Goal: Information Seeking & Learning: Find contact information

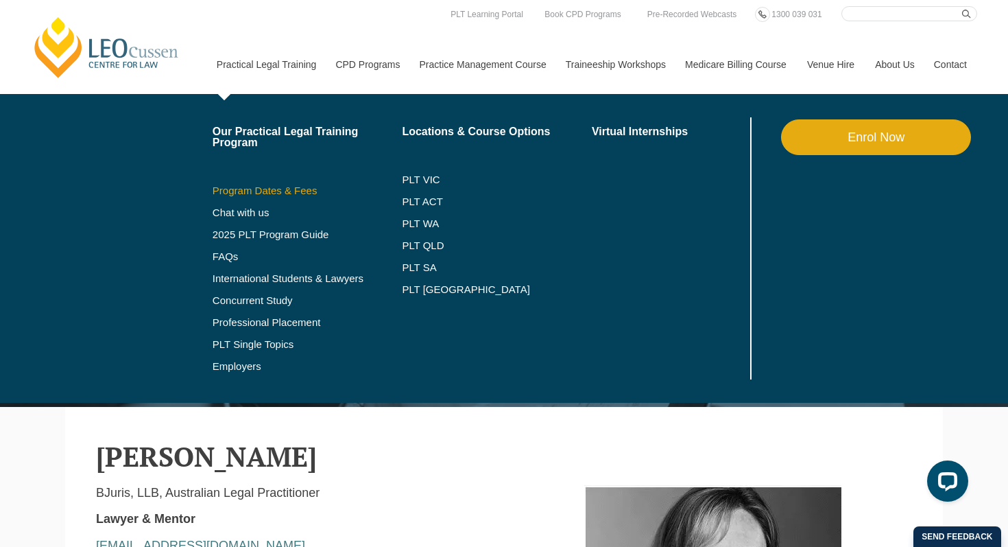
click at [226, 190] on link "Program Dates & Fees" at bounding box center [308, 190] width 190 height 11
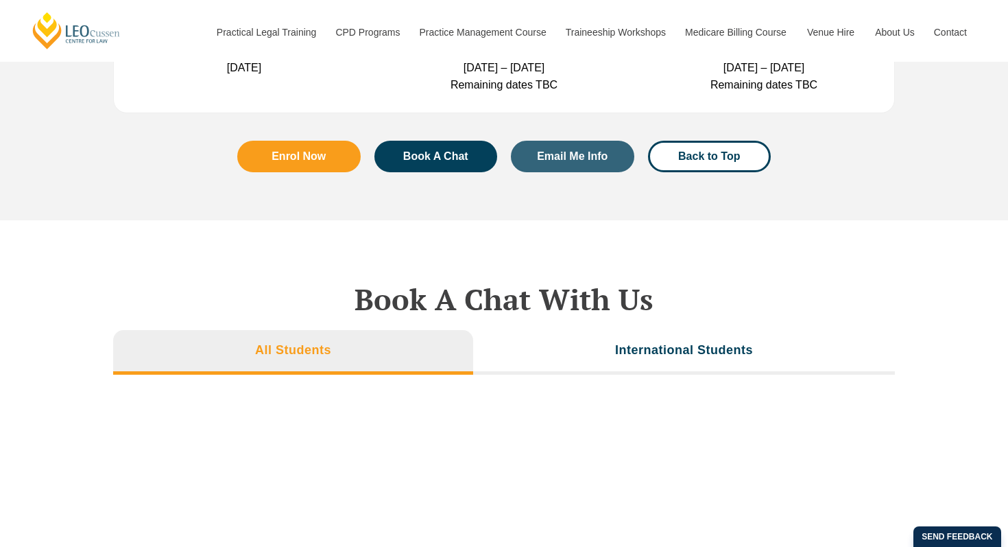
scroll to position [4396, 0]
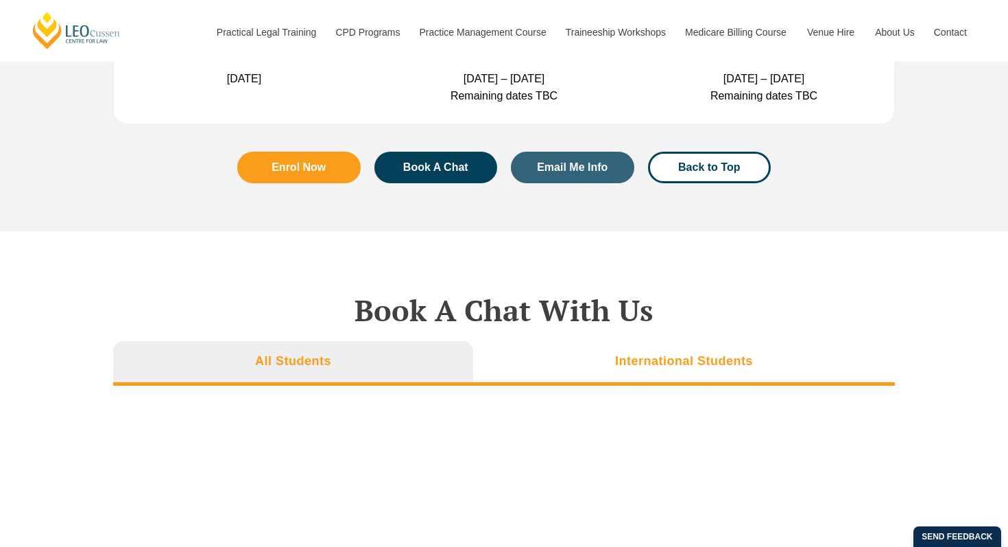
click at [610, 369] on li "International Students" at bounding box center [684, 363] width 422 height 44
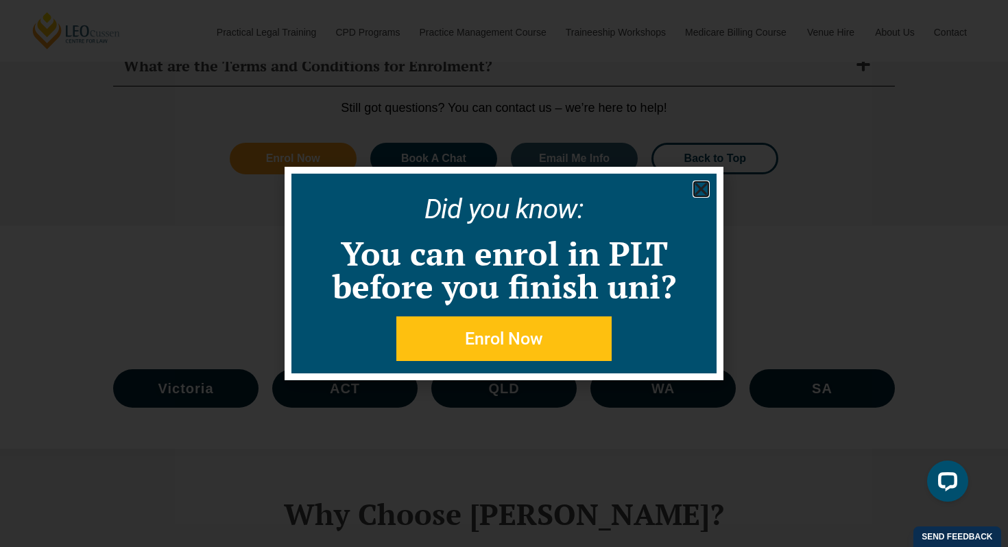
scroll to position [6047, 0]
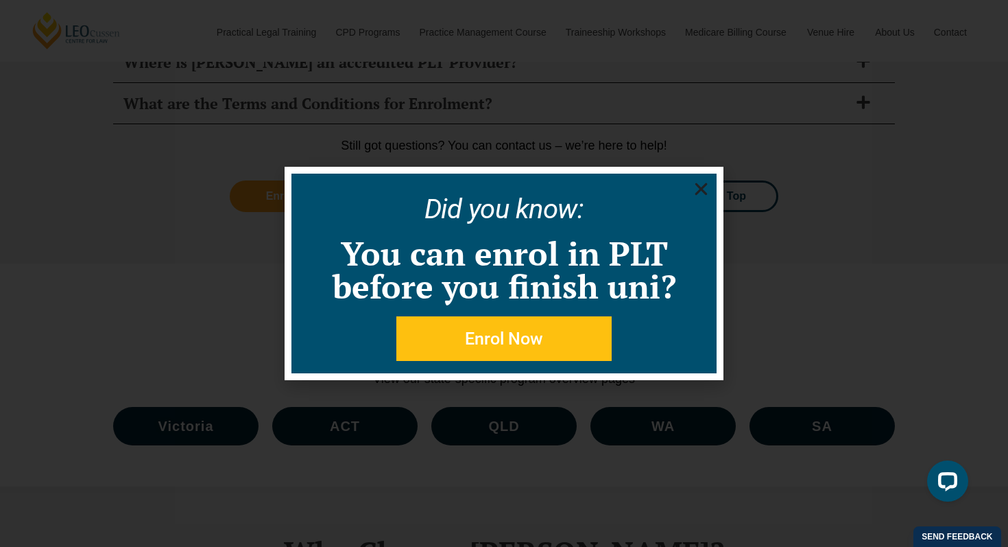
click at [703, 182] on icon "Close" at bounding box center [701, 188] width 17 height 17
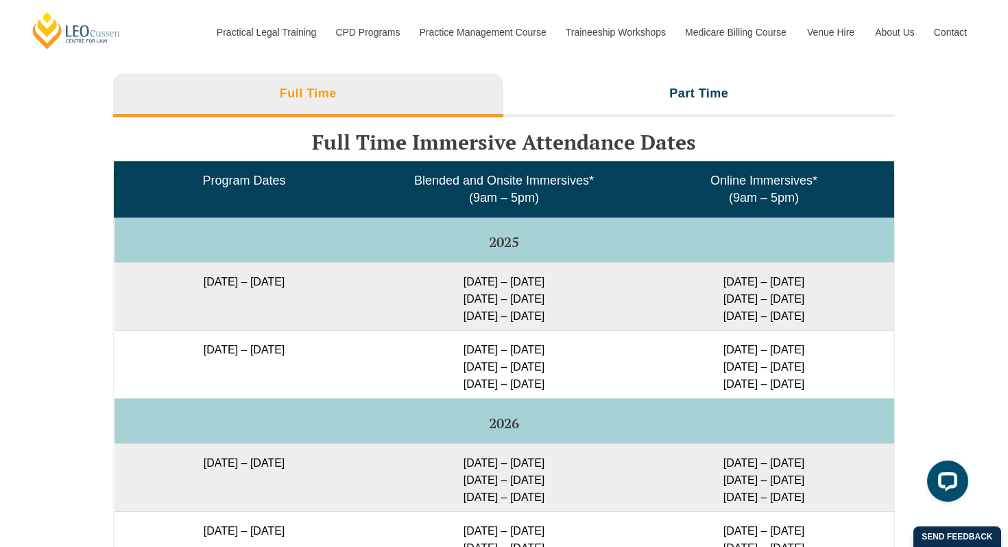
scroll to position [2200, 0]
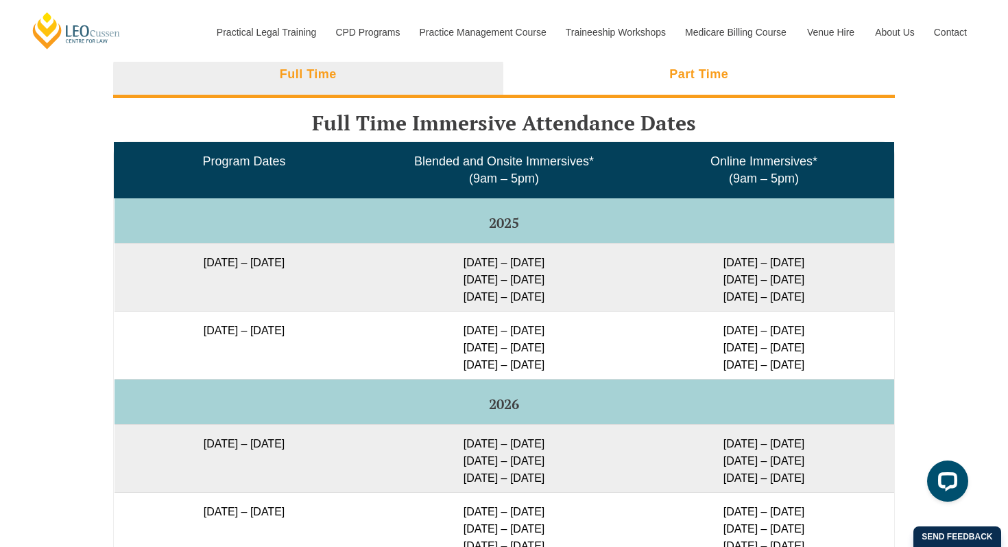
click at [707, 81] on li "Part Time" at bounding box center [699, 76] width 392 height 44
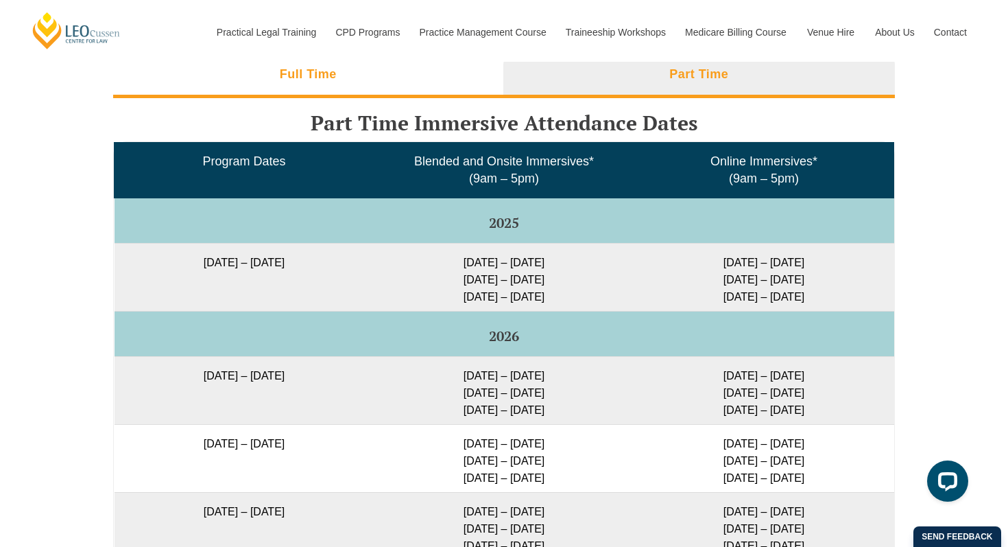
click at [424, 82] on li "Full Time" at bounding box center [308, 76] width 390 height 44
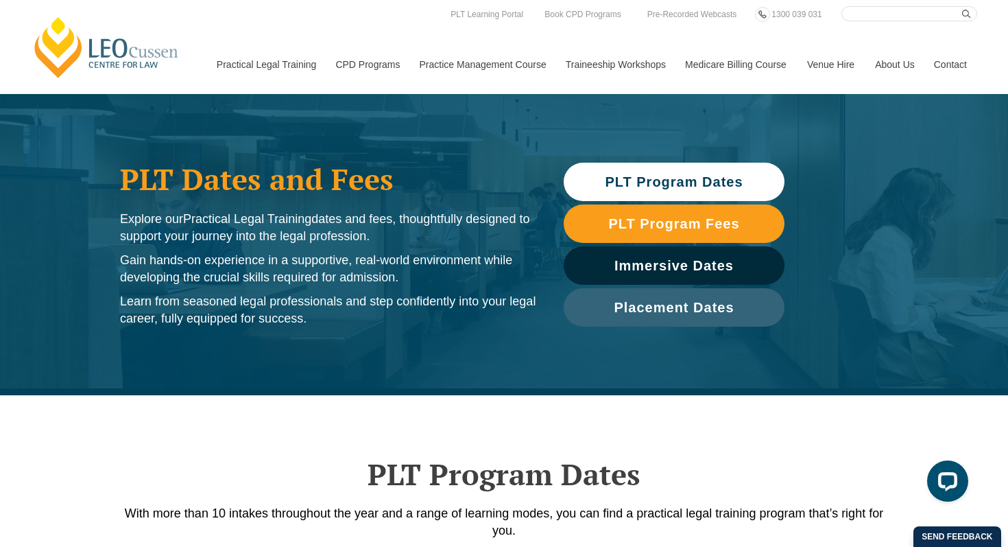
scroll to position [0, 0]
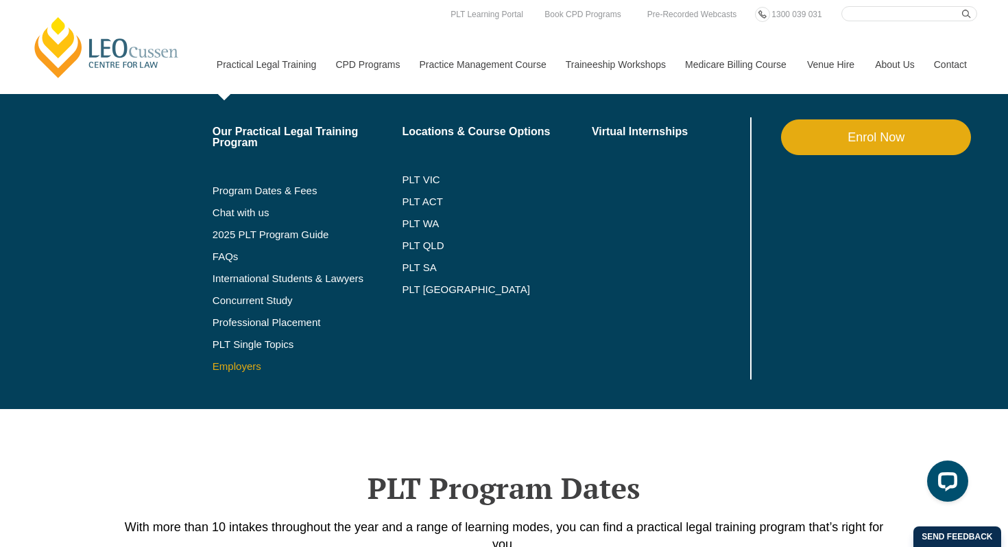
click at [219, 369] on link "Employers" at bounding box center [308, 366] width 190 height 11
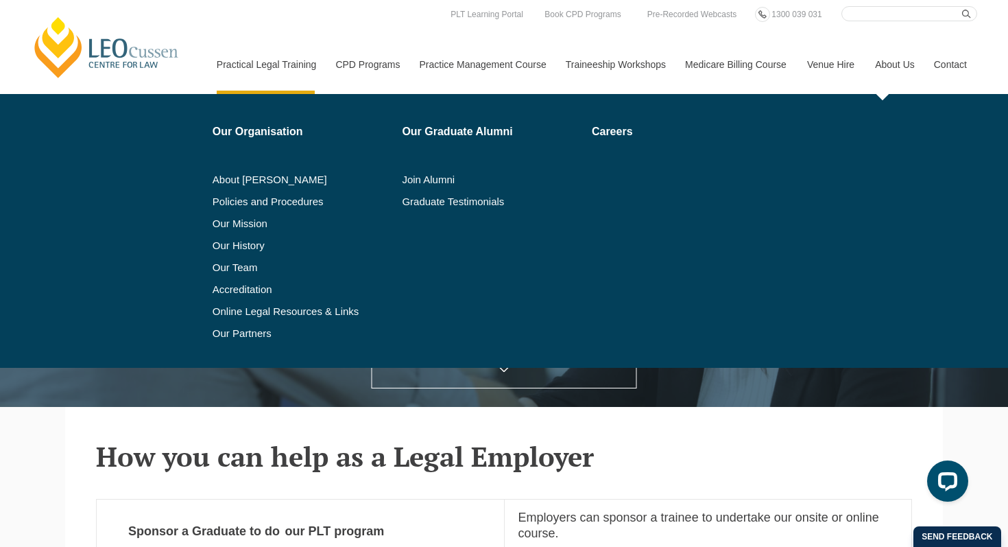
click at [881, 67] on link "About Us" at bounding box center [894, 64] width 59 height 59
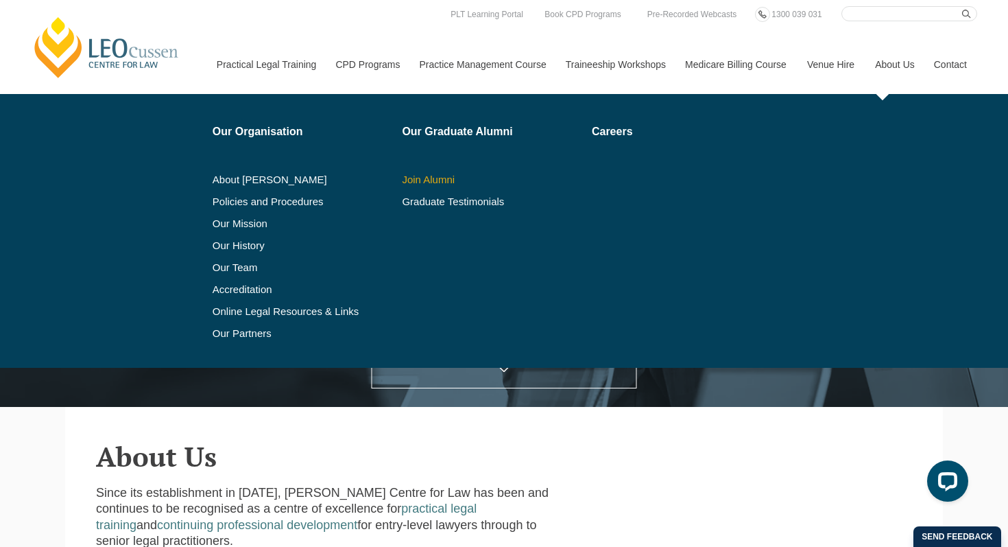
click at [402, 180] on link "Join Alumni" at bounding box center [492, 179] width 180 height 11
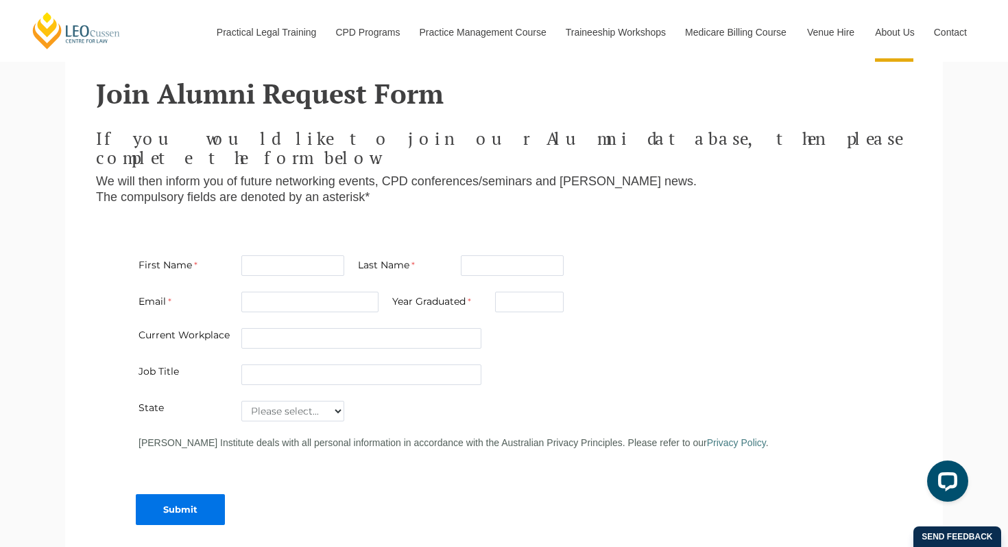
scroll to position [347, 0]
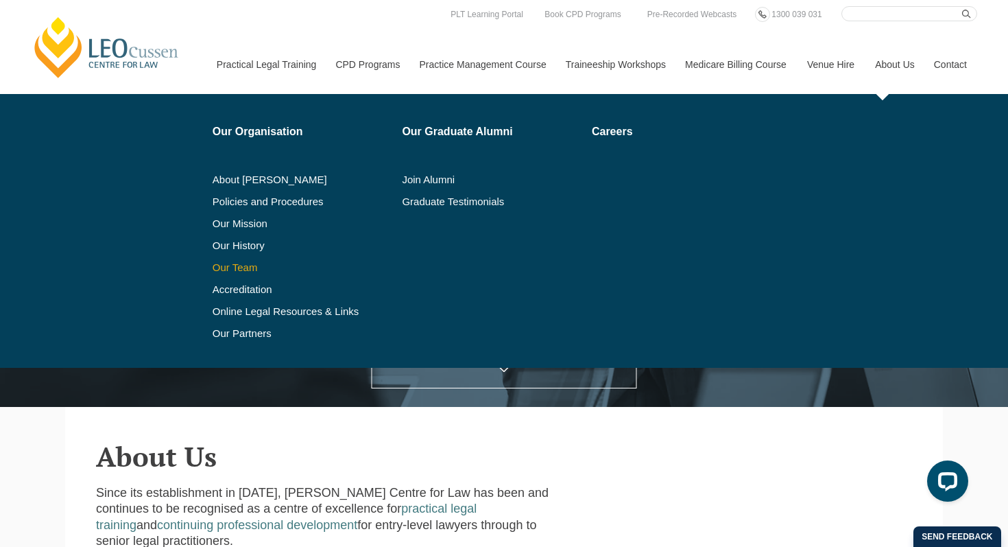
click at [223, 272] on link "Our Team" at bounding box center [303, 267] width 180 height 11
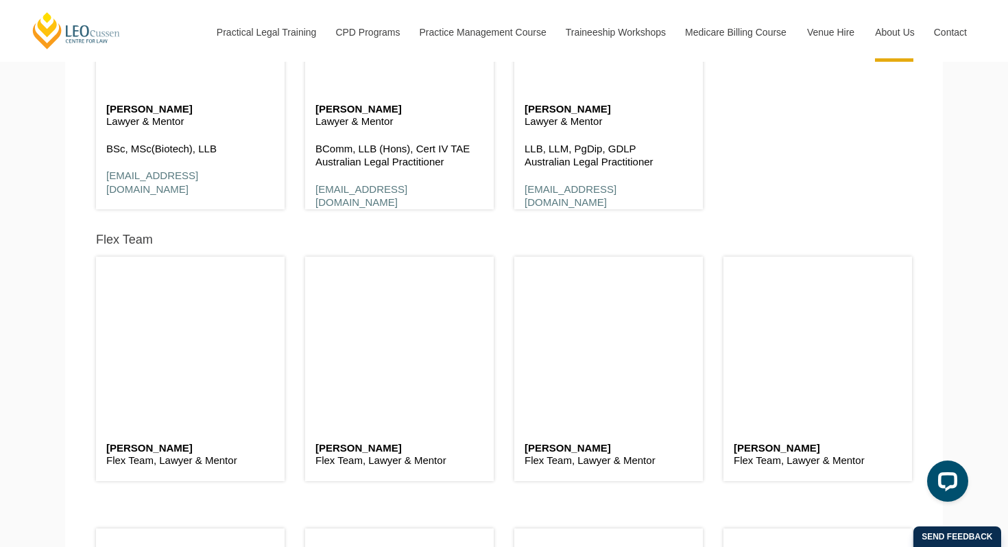
scroll to position [3334, 0]
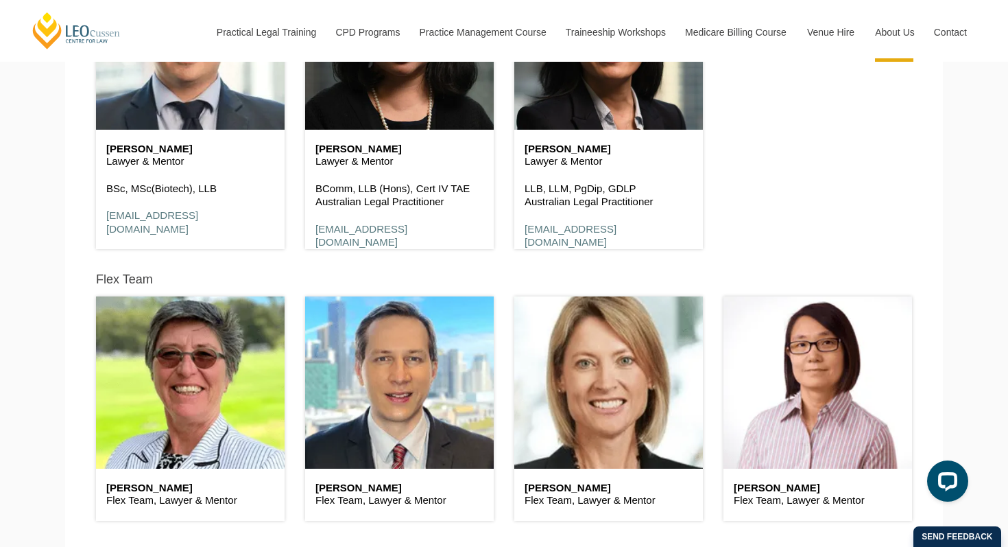
click at [175, 485] on h6 "Bernadette Boss" at bounding box center [190, 488] width 168 height 12
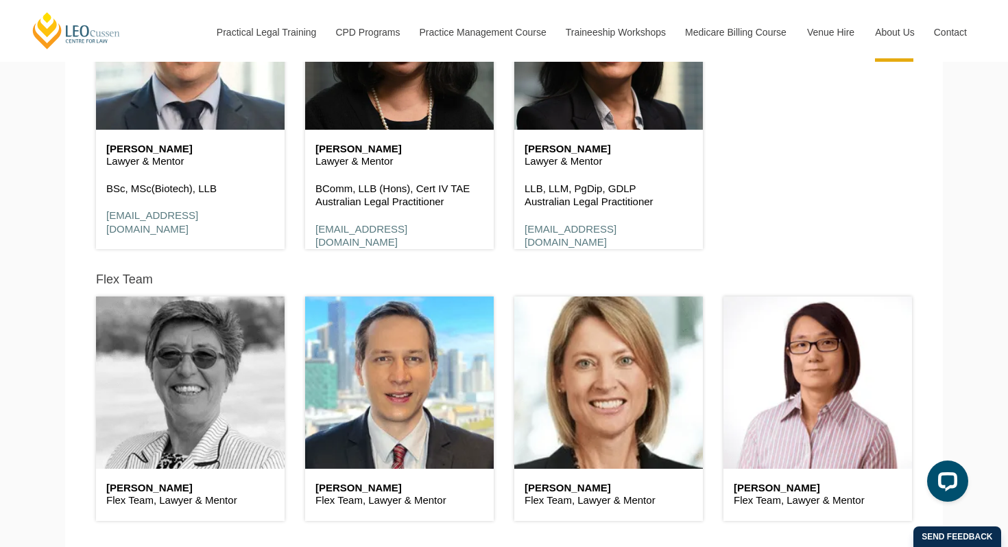
click at [200, 426] on header at bounding box center [190, 381] width 189 height 171
click at [258, 402] on header at bounding box center [190, 381] width 189 height 171
click at [233, 432] on header at bounding box center [190, 381] width 189 height 171
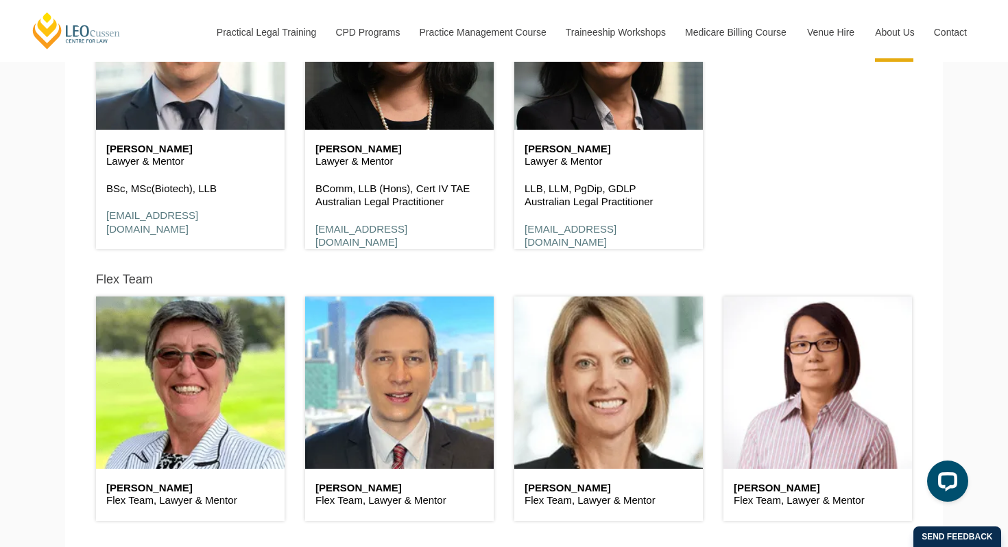
click at [364, 490] on h6 "Brad Wright" at bounding box center [400, 488] width 168 height 12
click at [365, 477] on div "Brad Wright Flex Team, Lawyer & Mentor" at bounding box center [399, 494] width 189 height 52
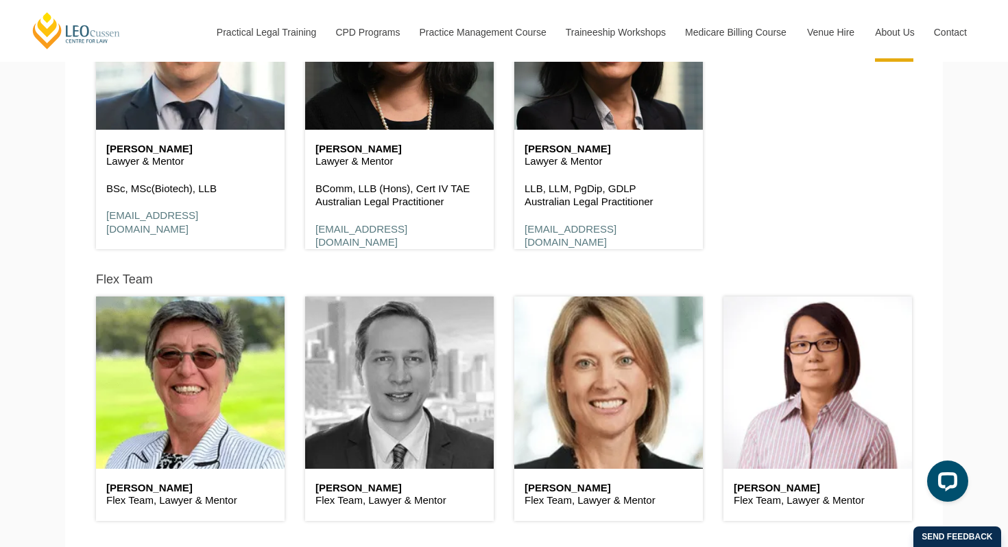
click at [374, 447] on header at bounding box center [399, 381] width 189 height 171
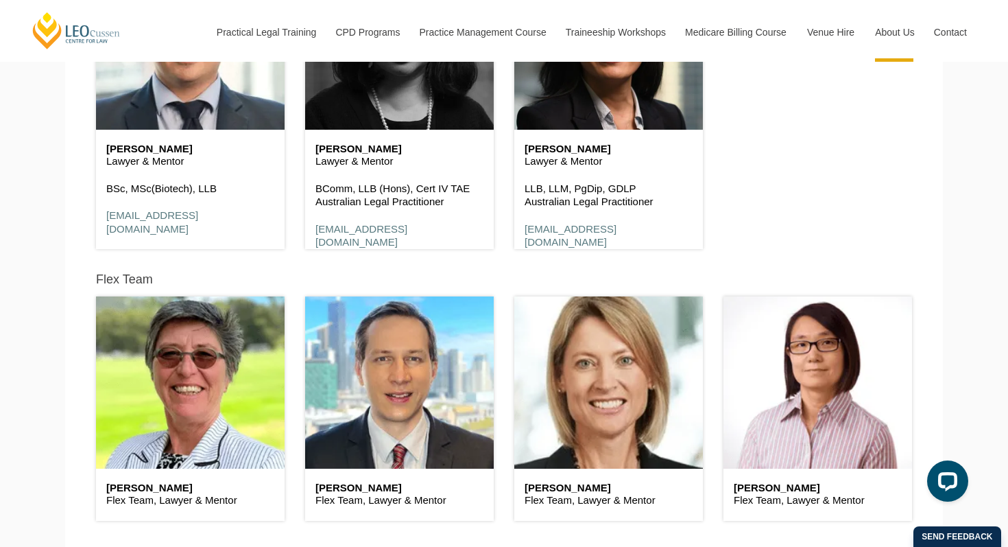
click at [440, 99] on header at bounding box center [399, 43] width 189 height 171
